Goal: Task Accomplishment & Management: Use online tool/utility

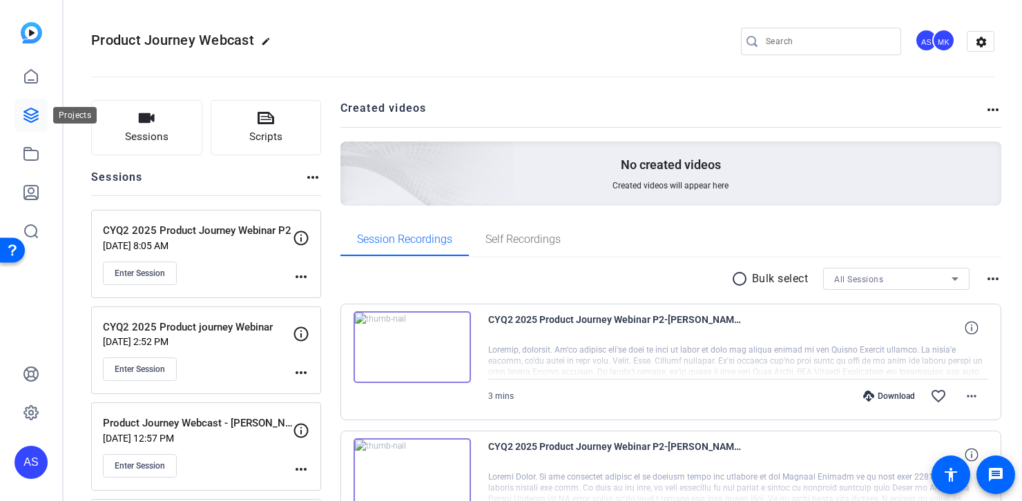
click at [28, 111] on icon at bounding box center [31, 115] width 17 height 17
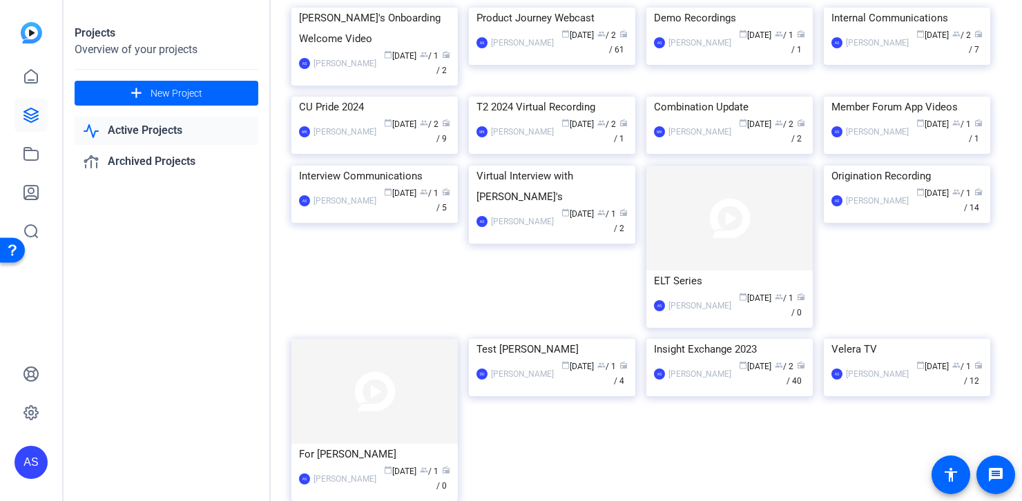
scroll to position [528, 0]
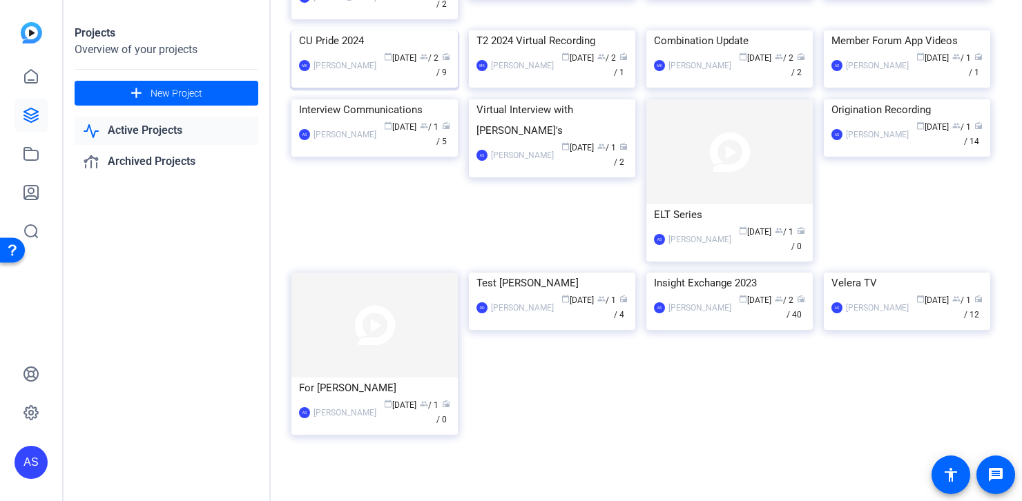
click at [379, 30] on img at bounding box center [374, 30] width 166 height 0
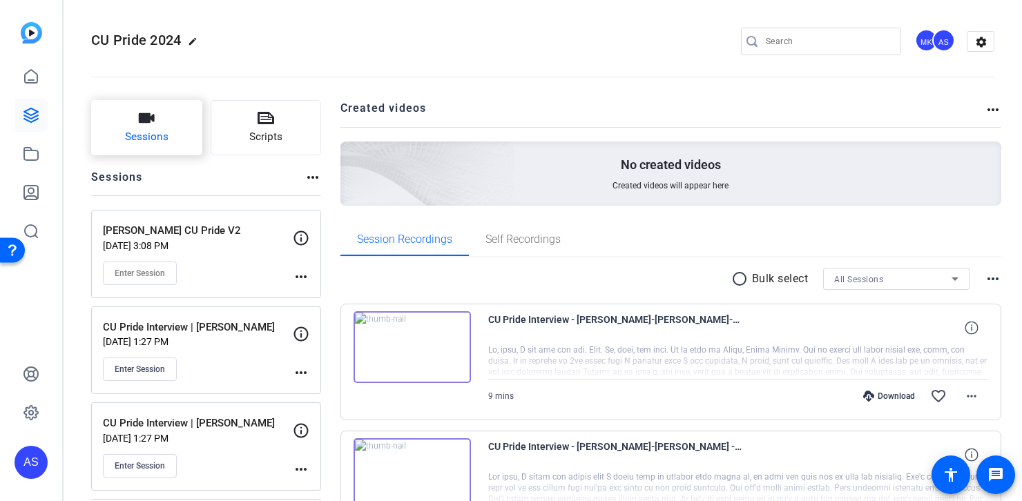
click at [155, 130] on span "Sessions" at bounding box center [147, 137] width 44 height 16
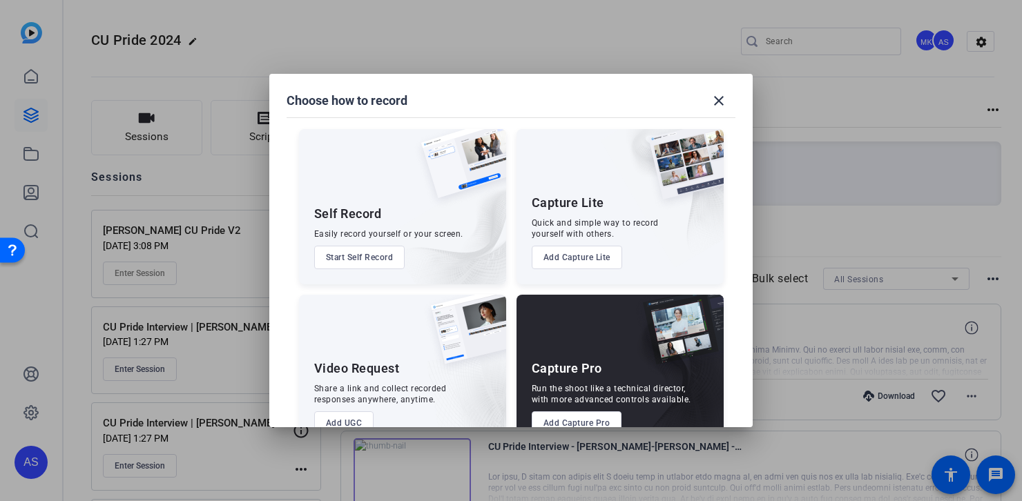
scroll to position [37, 0]
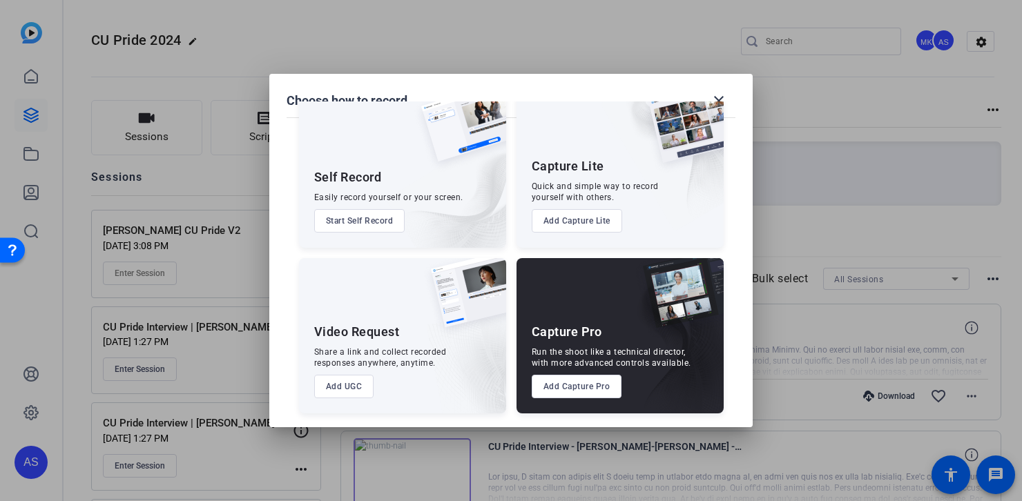
click at [582, 388] on button "Add Capture Pro" at bounding box center [577, 386] width 90 height 23
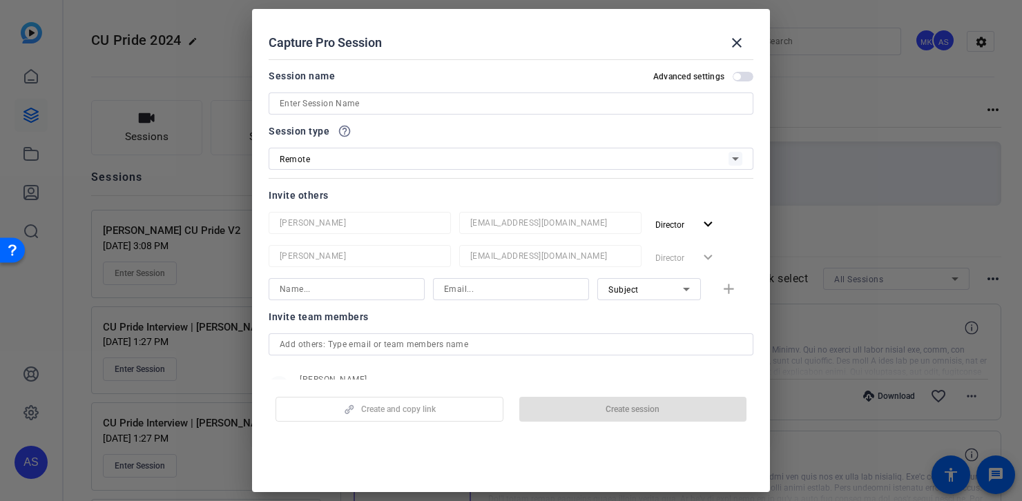
click at [390, 166] on div "Remote" at bounding box center [504, 159] width 449 height 17
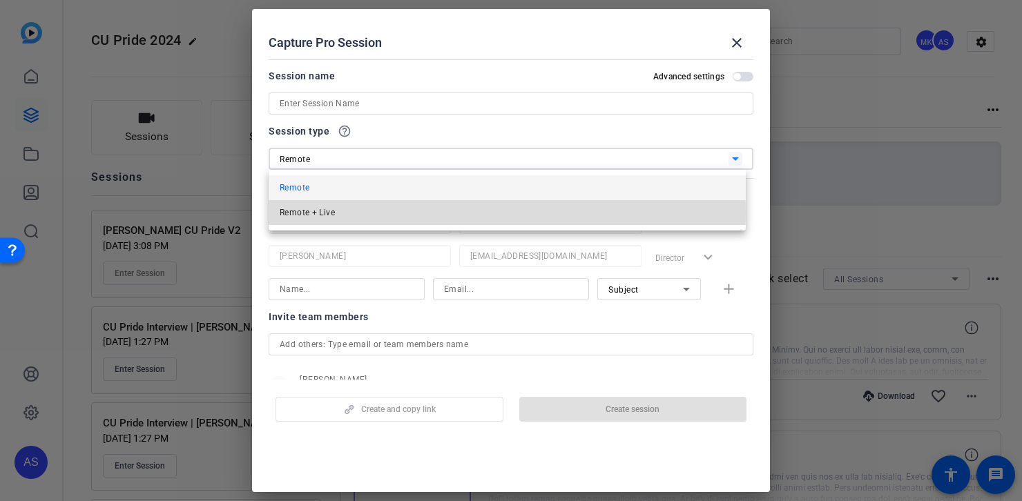
click at [378, 214] on mat-option "Remote + Live" at bounding box center [507, 212] width 477 height 25
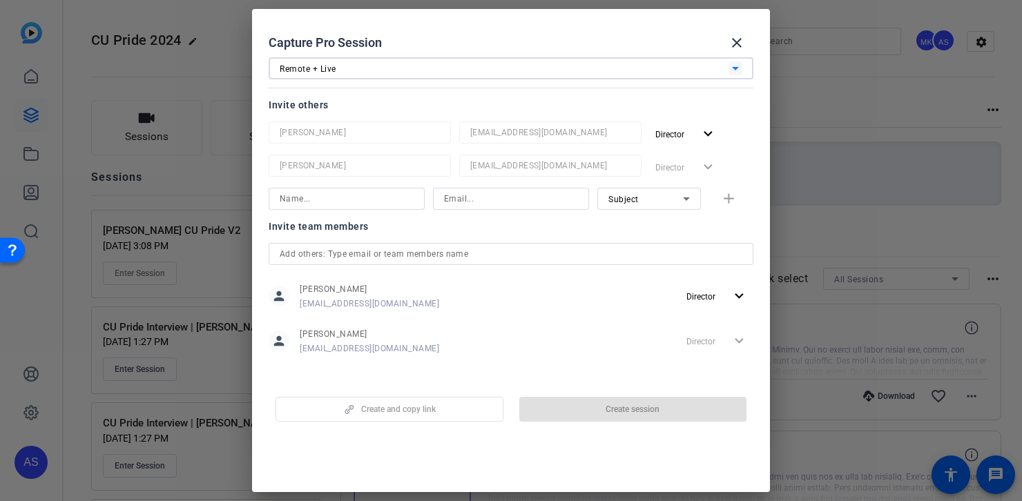
scroll to position [98, 0]
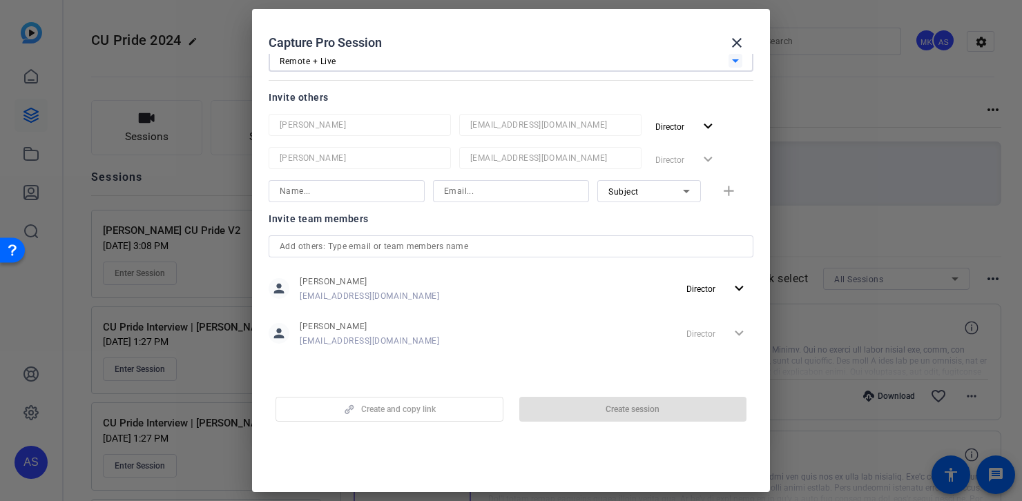
click at [662, 401] on div "Create and copy link Create session" at bounding box center [511, 404] width 485 height 35
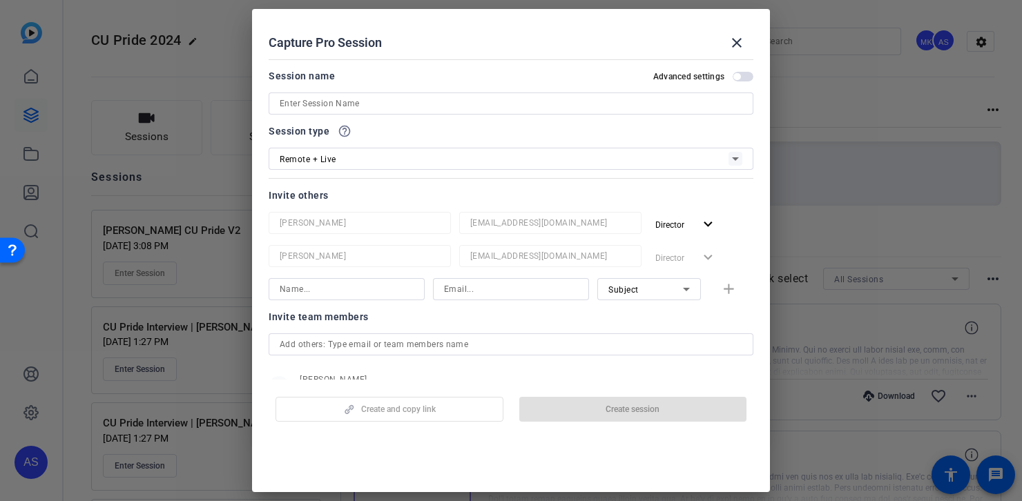
click at [456, 102] on input at bounding box center [511, 103] width 463 height 17
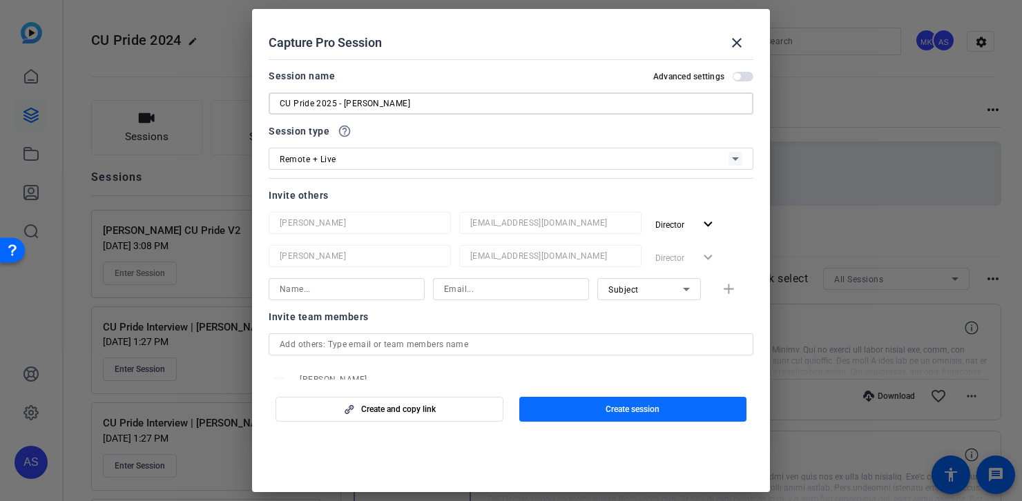
type input "CU Pride 2025 - [PERSON_NAME]"
click at [661, 408] on span "button" at bounding box center [633, 409] width 228 height 33
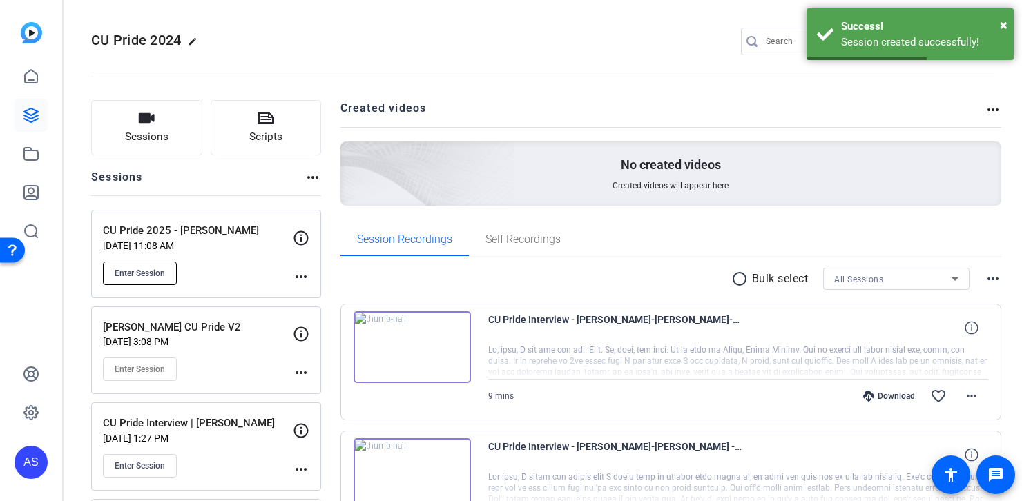
click at [151, 277] on span "Enter Session" at bounding box center [140, 273] width 50 height 11
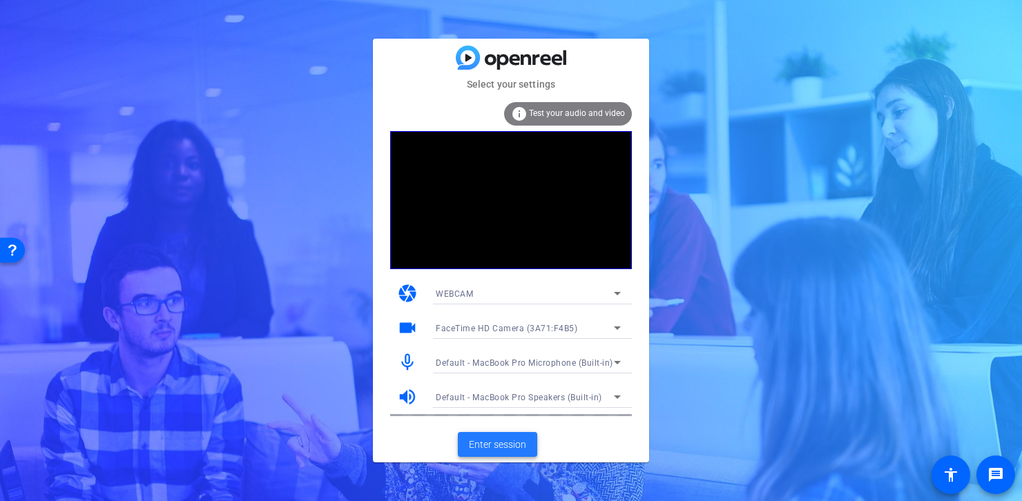
click at [510, 438] on span "Enter session" at bounding box center [497, 445] width 57 height 15
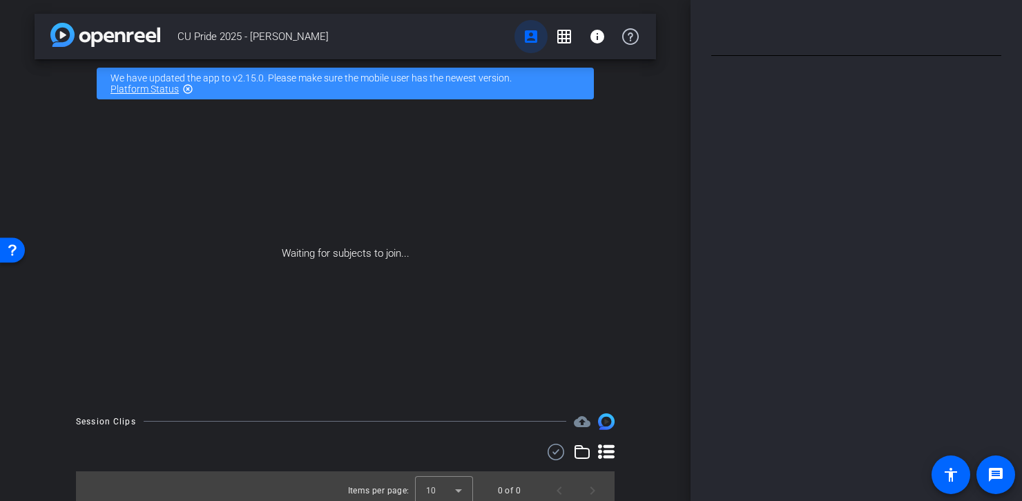
click at [523, 35] on mat-icon "account_box" at bounding box center [531, 36] width 17 height 17
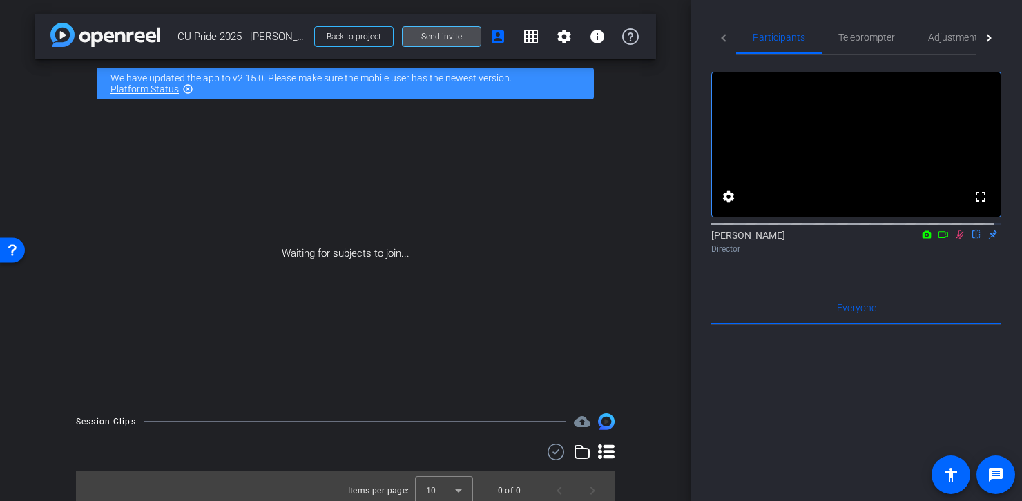
click at [439, 35] on span "Send invite" at bounding box center [441, 36] width 41 height 11
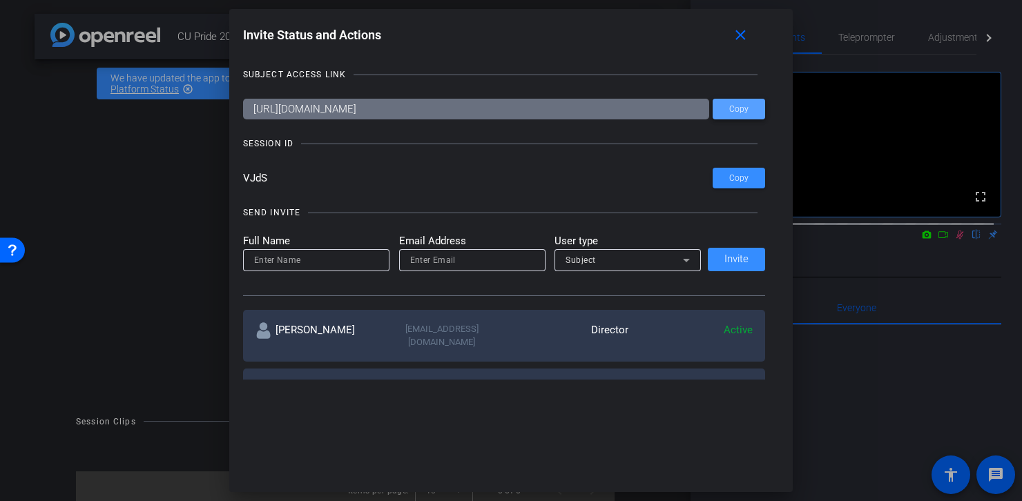
click at [738, 107] on span "Copy" at bounding box center [738, 109] width 19 height 10
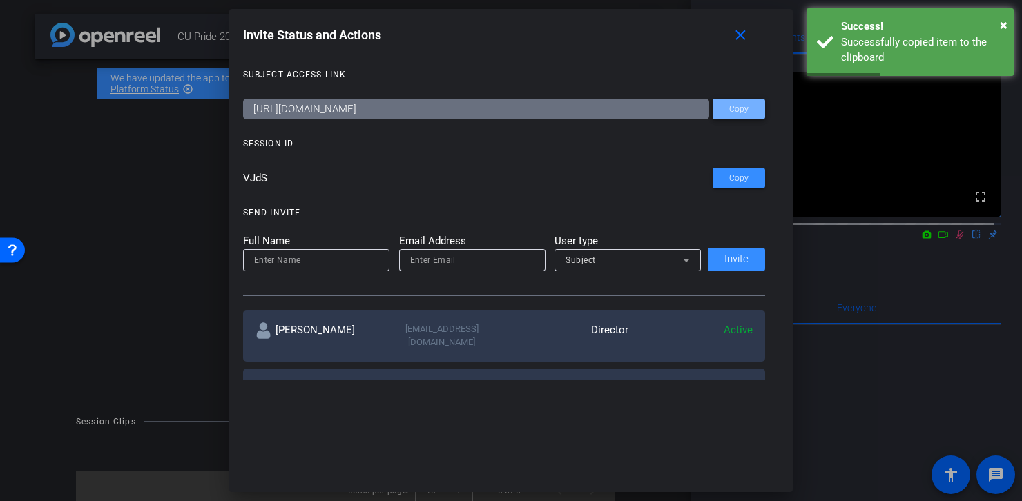
click at [732, 106] on span "Copy" at bounding box center [738, 109] width 19 height 10
